Goal: Information Seeking & Learning: Learn about a topic

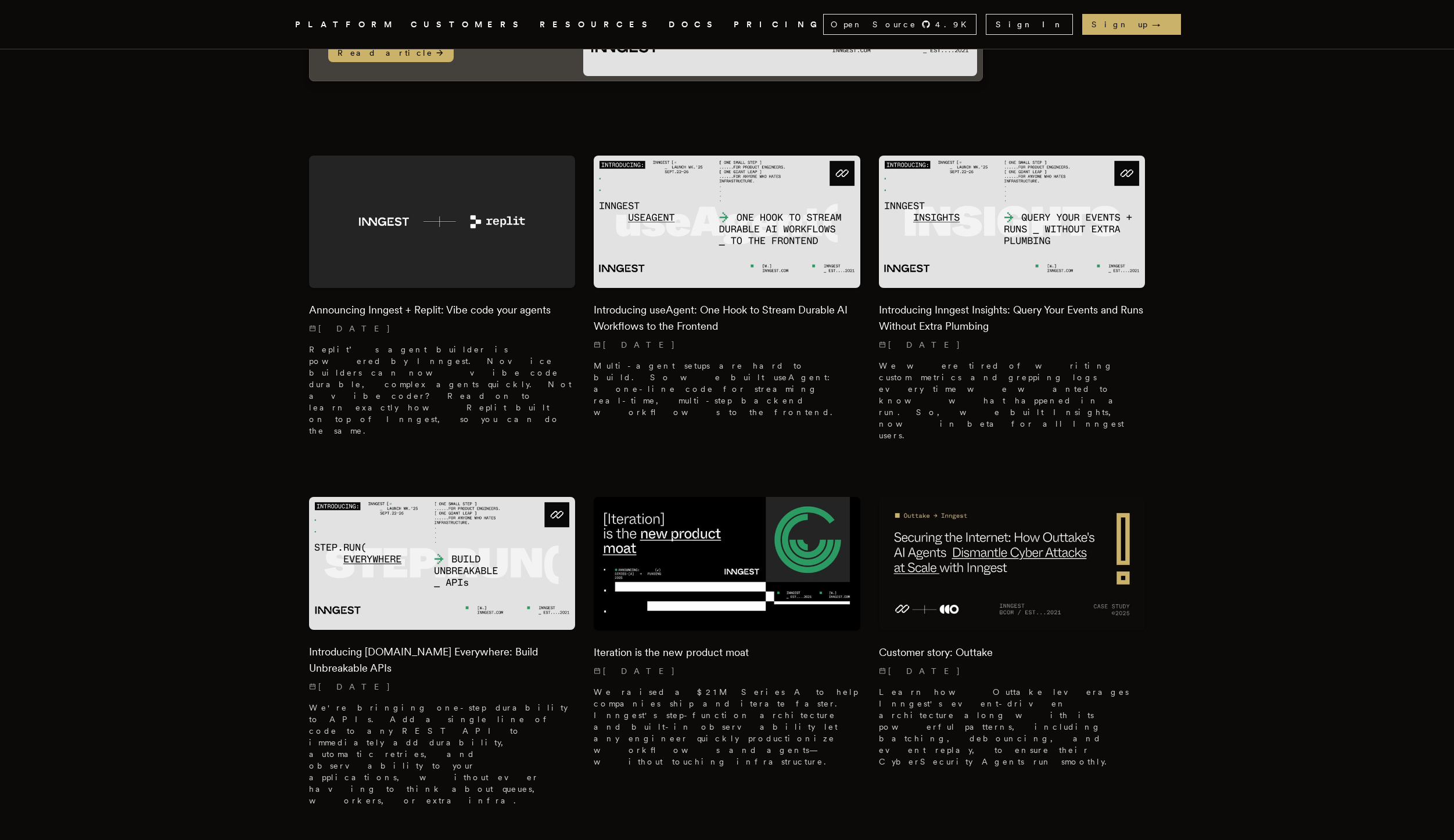
scroll to position [281, 0]
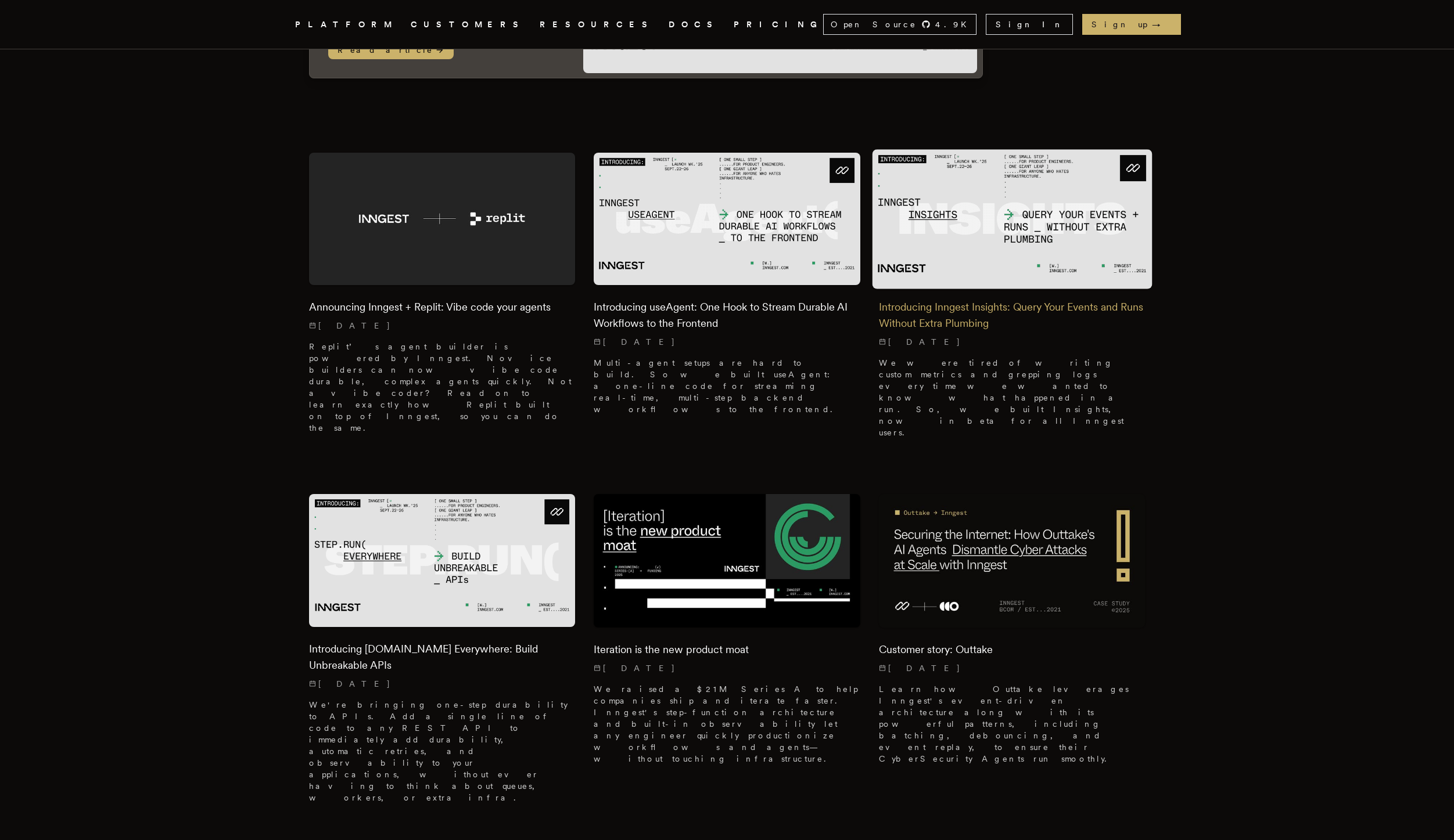
click at [997, 336] on p "[DATE]" at bounding box center [1012, 342] width 266 height 11
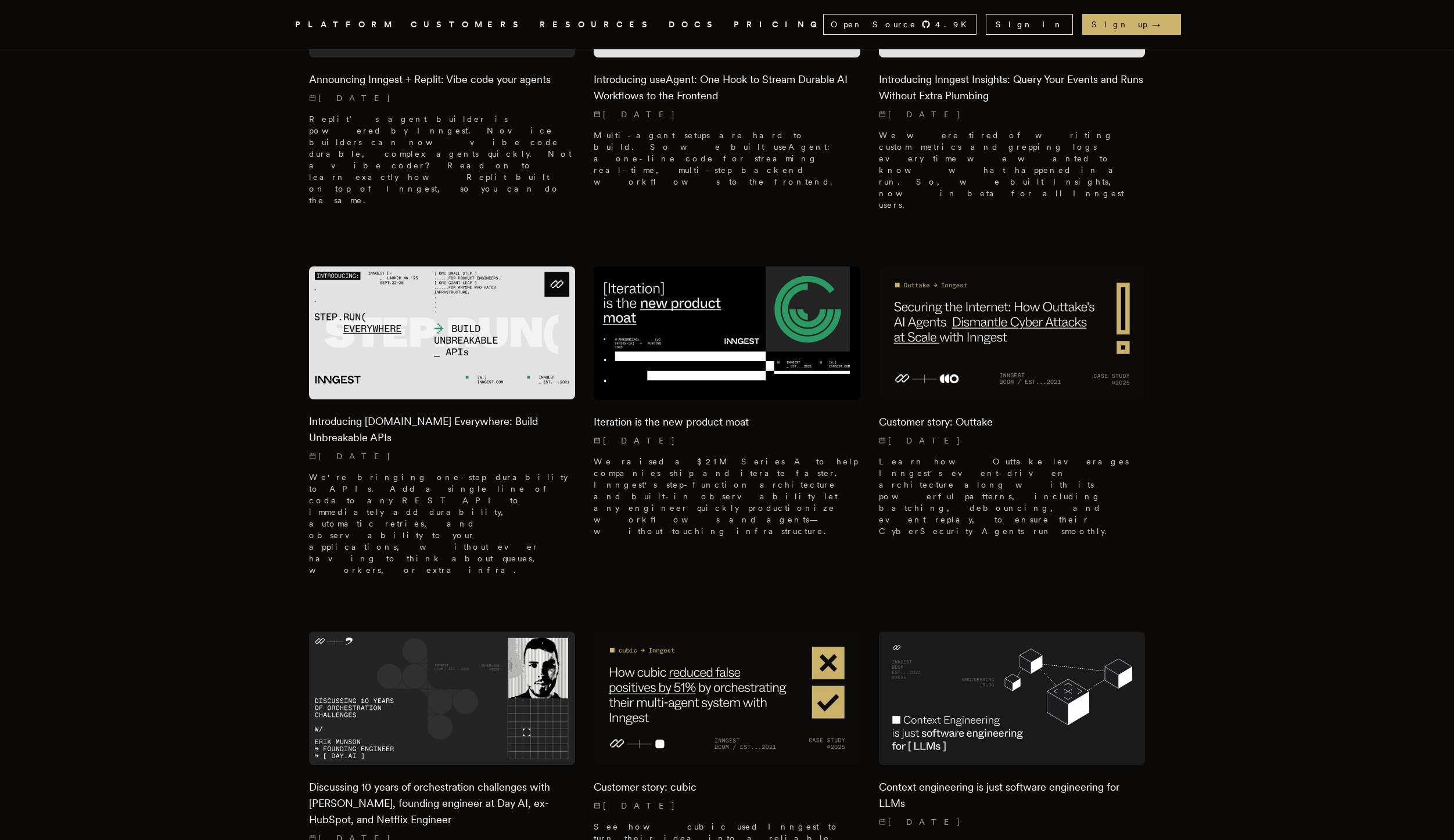
scroll to position [535, 0]
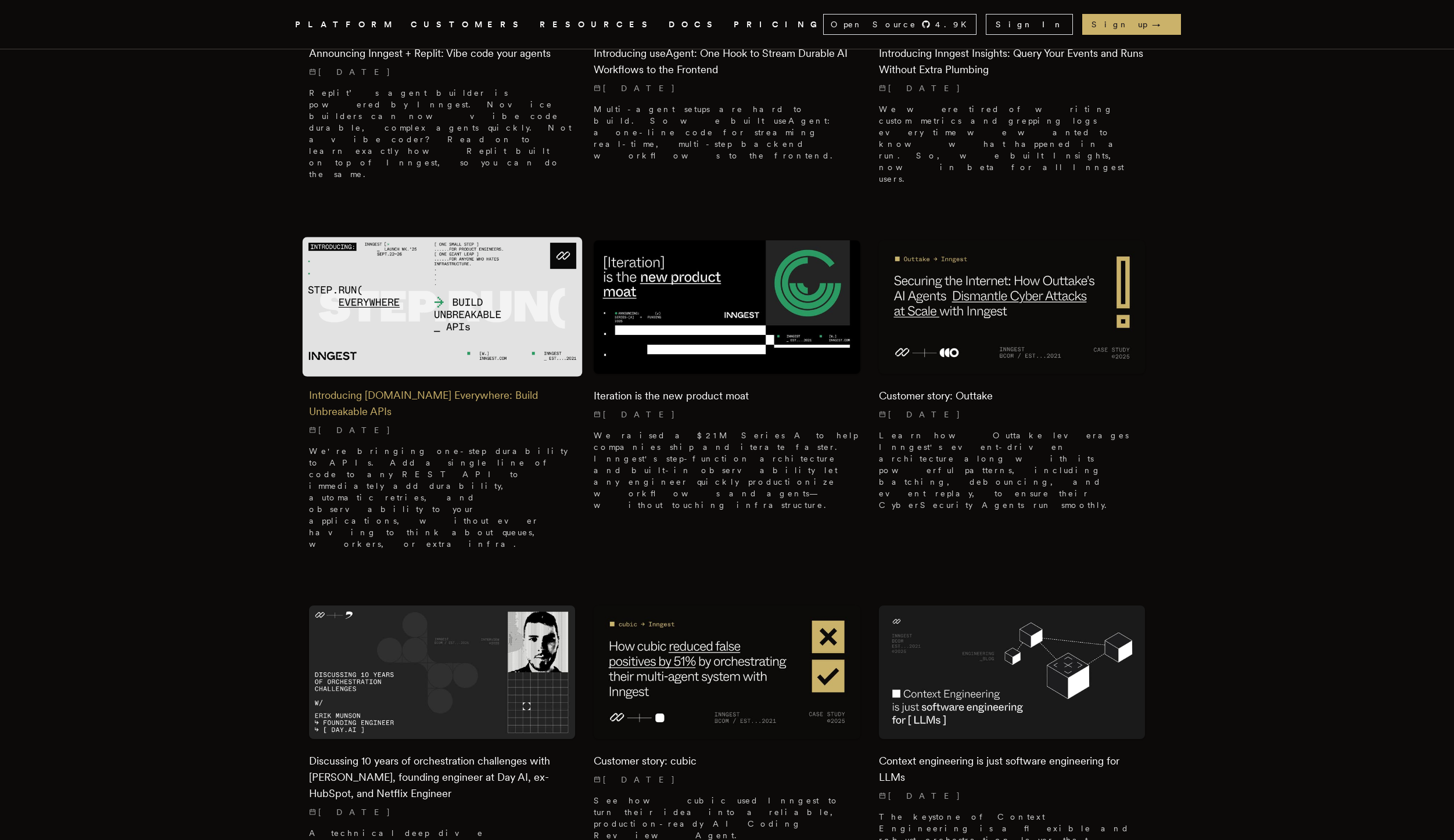
click at [325, 387] on h2 "Introducing [DOMAIN_NAME] Everywhere: Build Unbreakable APIs" at bounding box center [442, 403] width 266 height 32
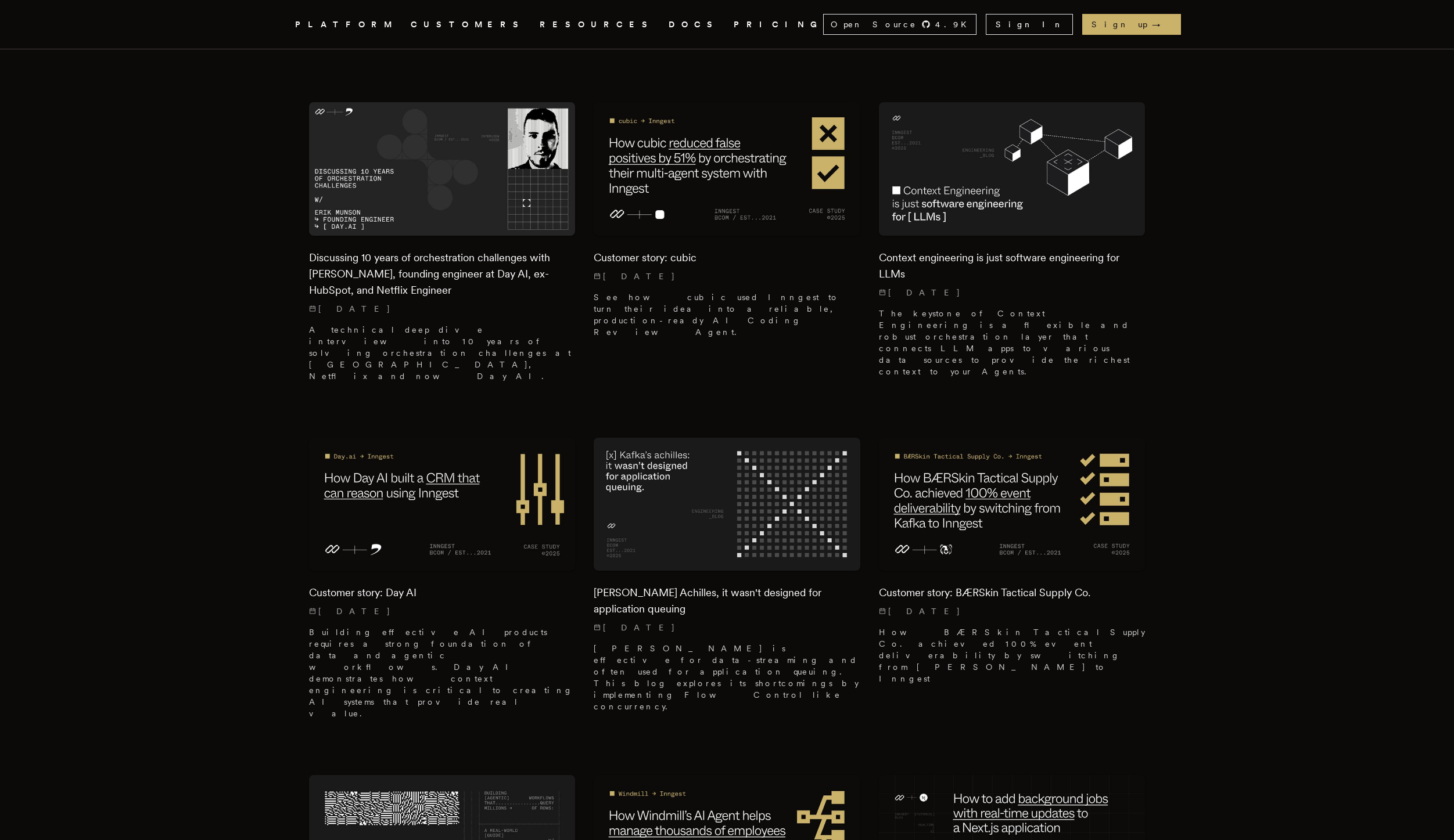
scroll to position [1465, 0]
